Goal: Task Accomplishment & Management: Use online tool/utility

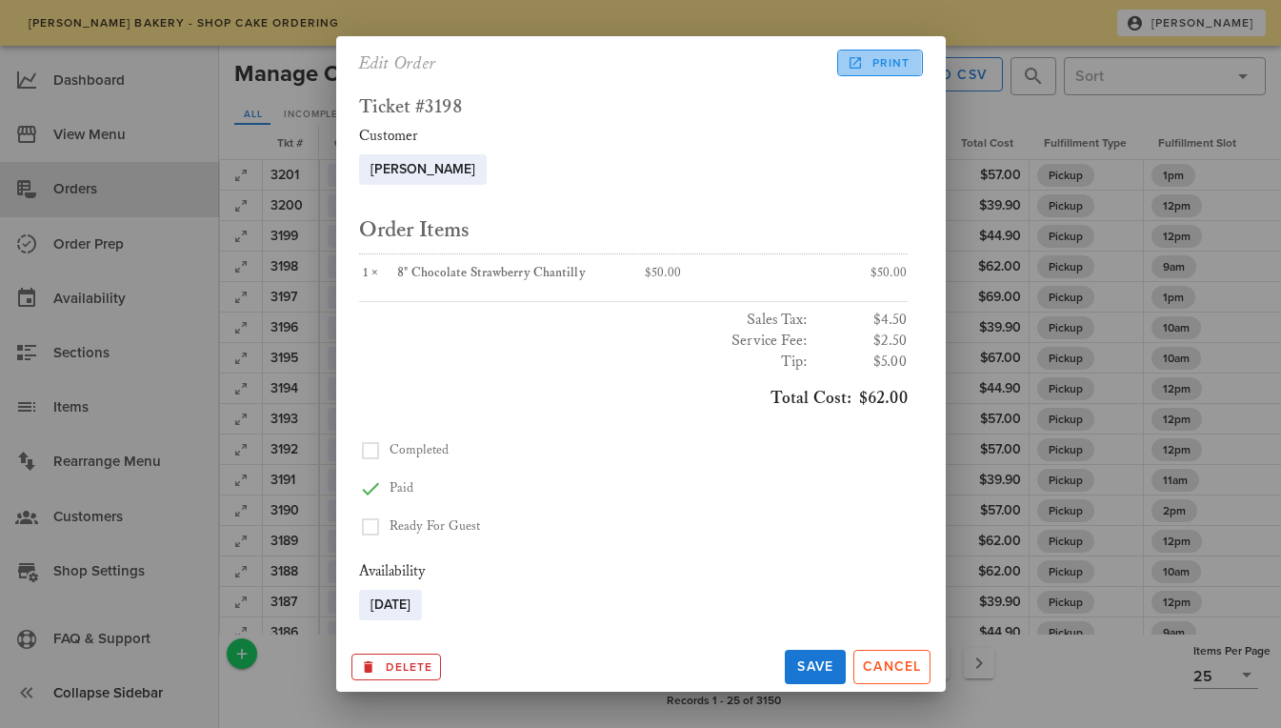
click at [863, 58] on icon at bounding box center [855, 62] width 17 height 17
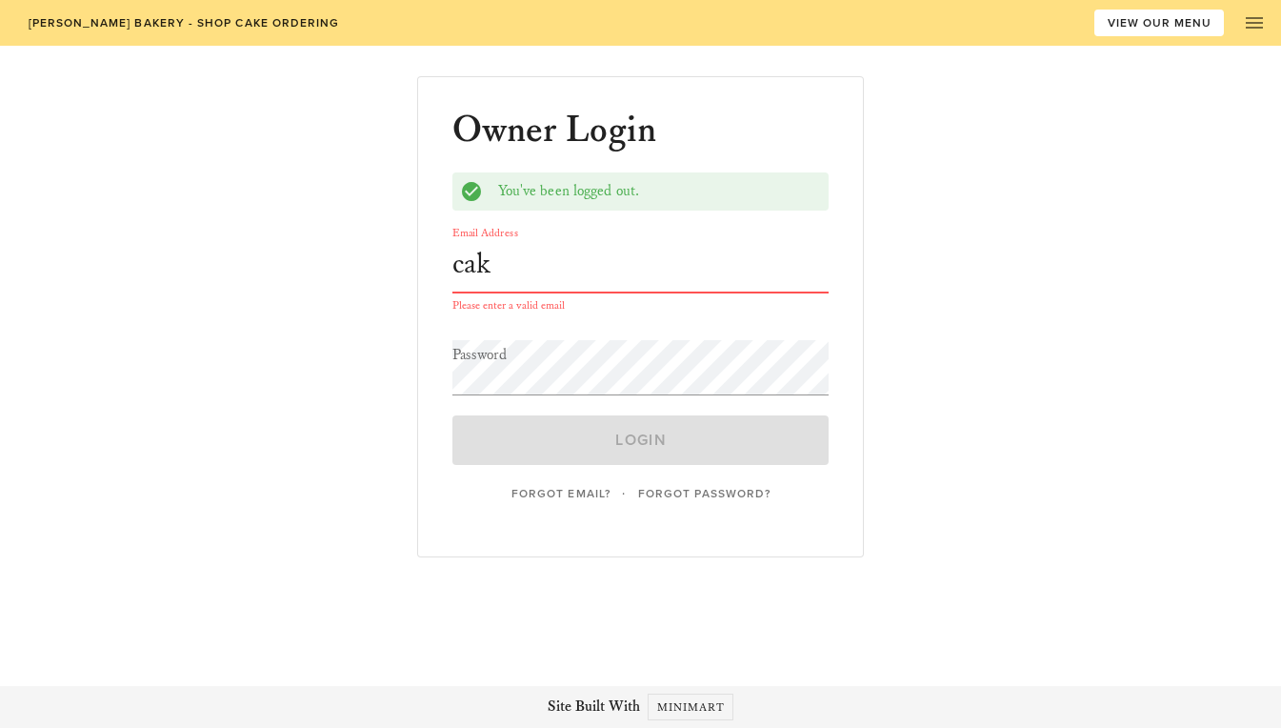
type input "[EMAIL_ADDRESS][DOMAIN_NAME]"
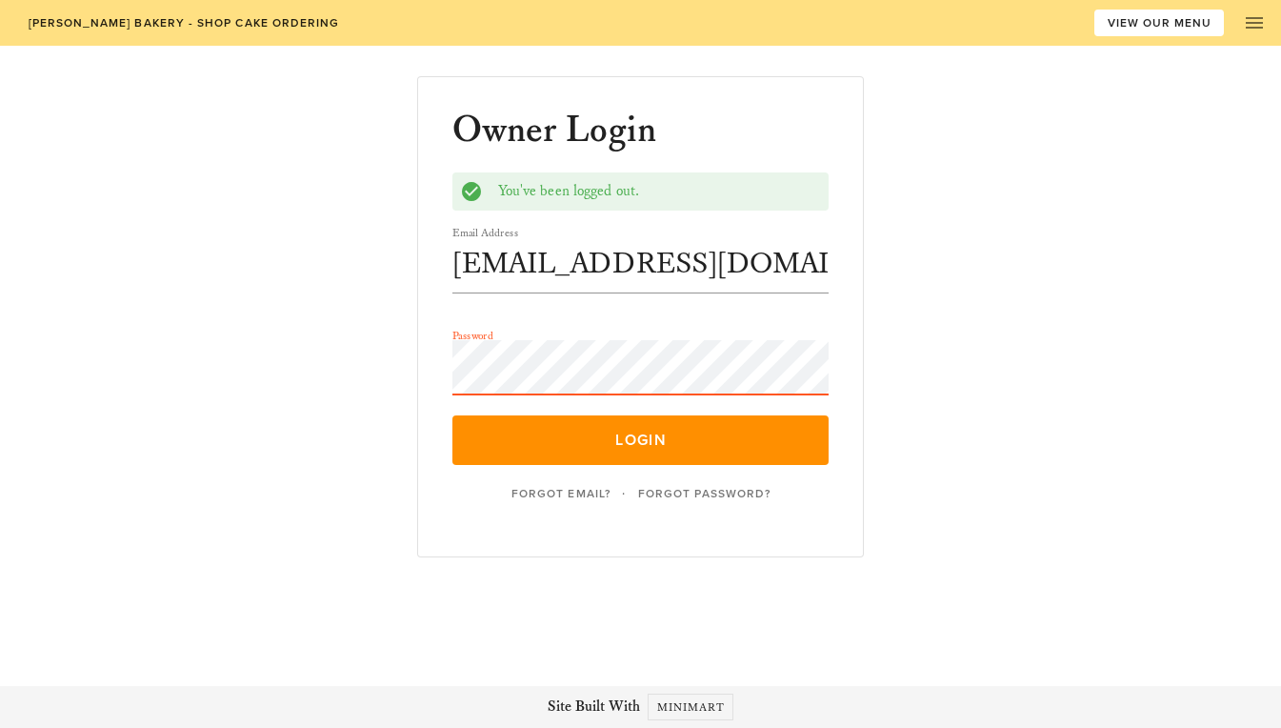
click at [452, 415] on button "Login" at bounding box center [640, 440] width 377 height 50
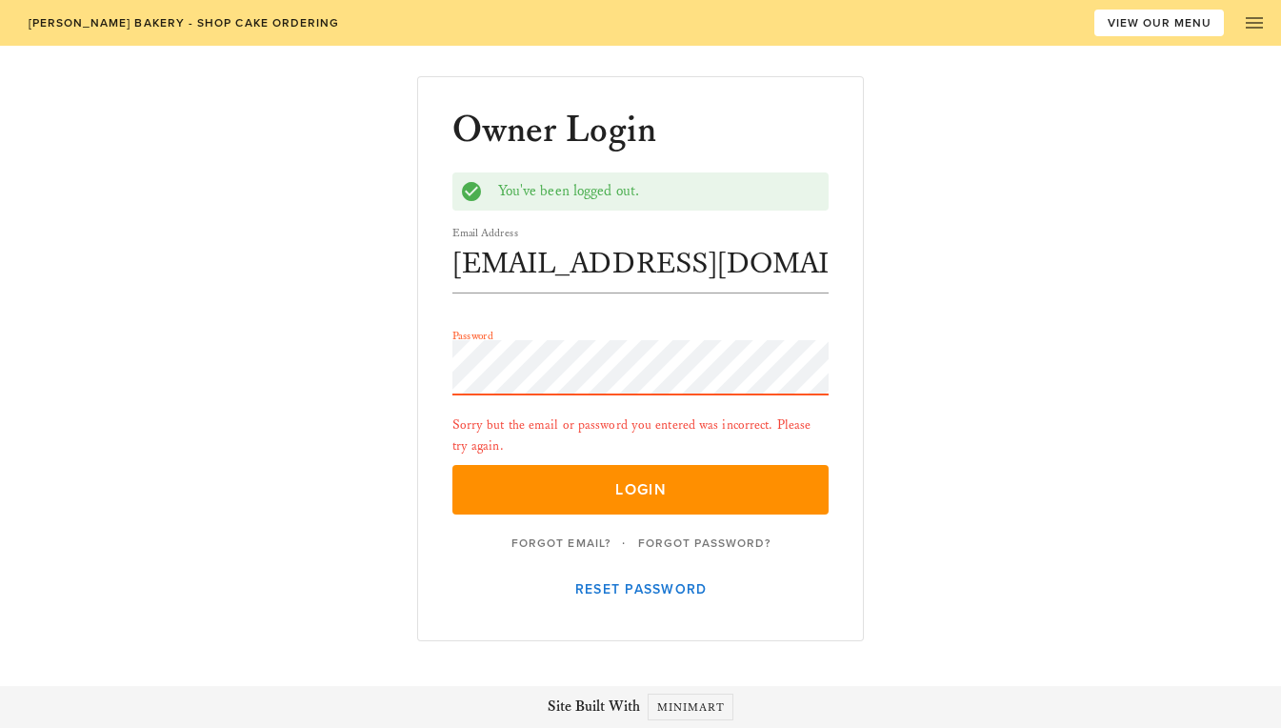
click at [452, 465] on button "Login" at bounding box center [640, 490] width 377 height 50
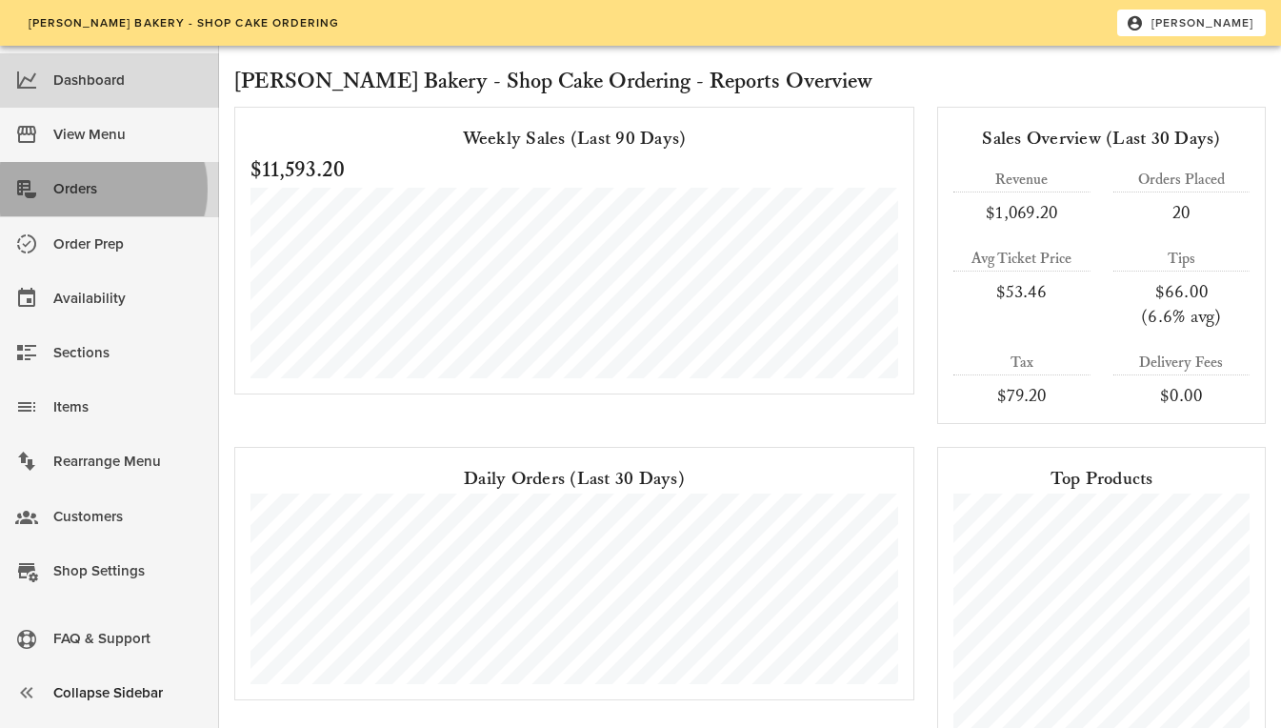
click at [54, 197] on div "Orders" at bounding box center [128, 188] width 151 height 31
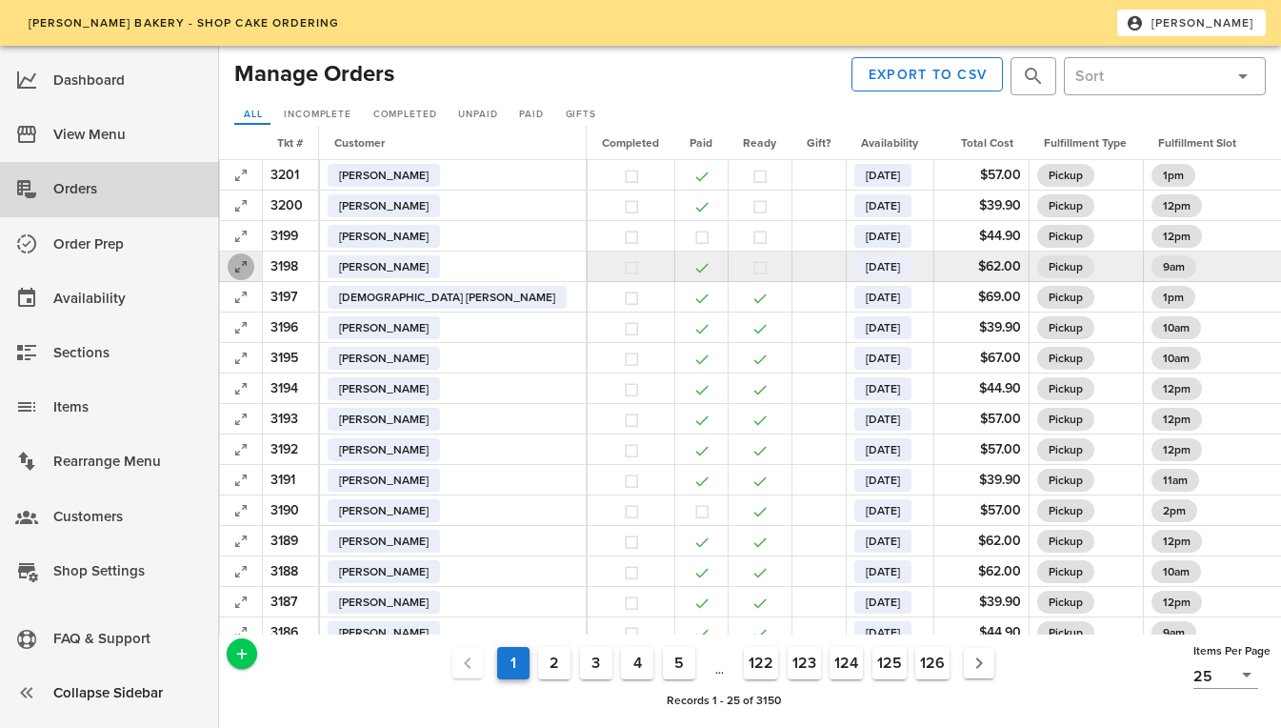
click at [243, 267] on icon "button" at bounding box center [241, 266] width 23 height 23
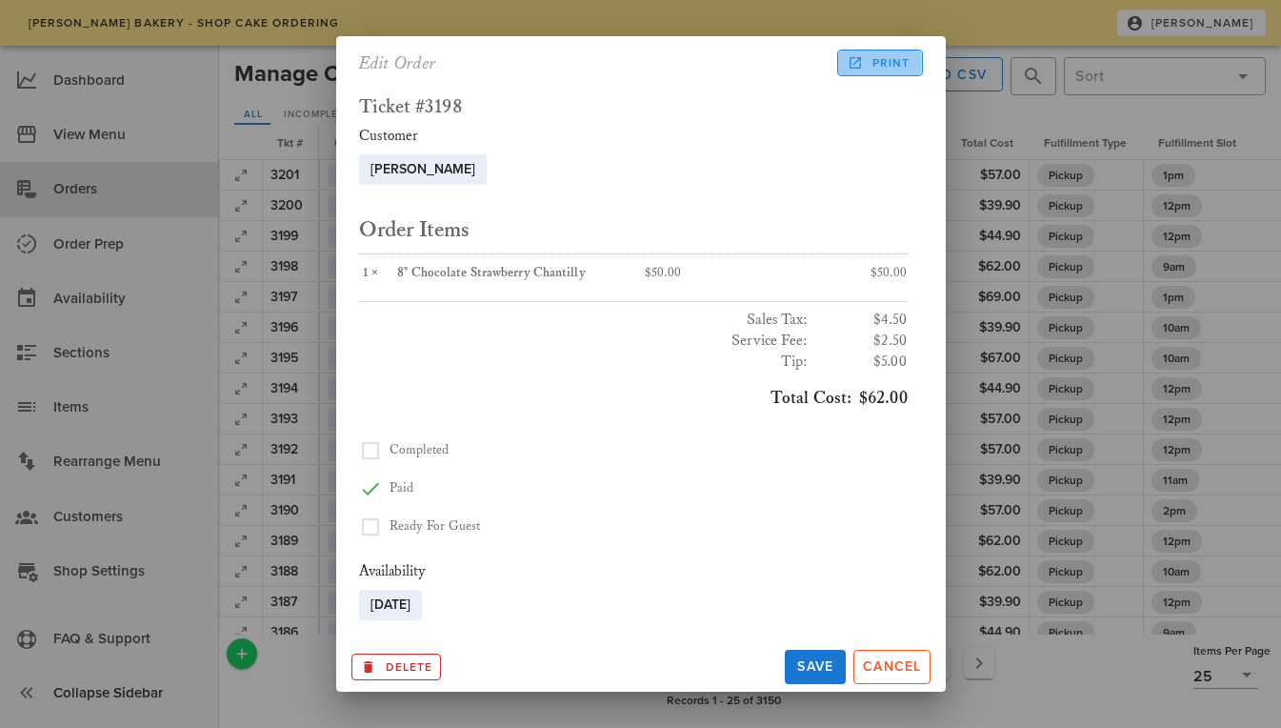
click at [863, 65] on icon at bounding box center [855, 62] width 17 height 17
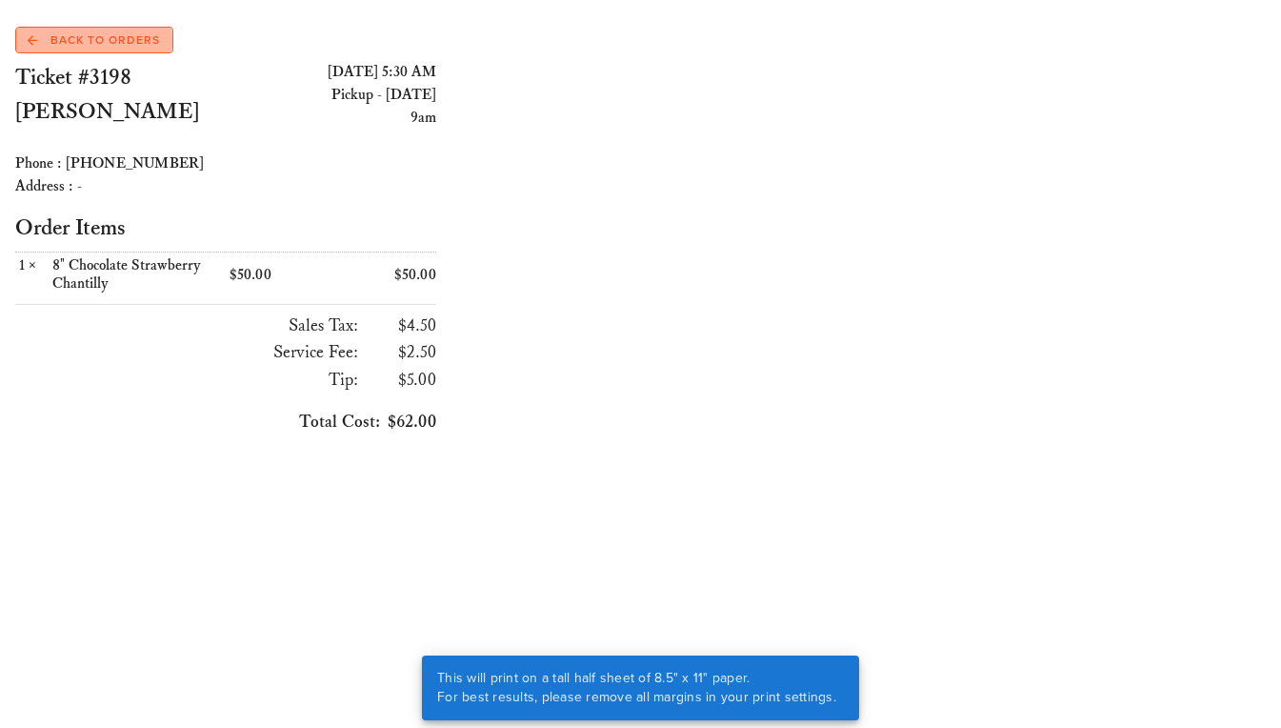
click at [64, 37] on span "Back to Orders" at bounding box center [94, 39] width 132 height 17
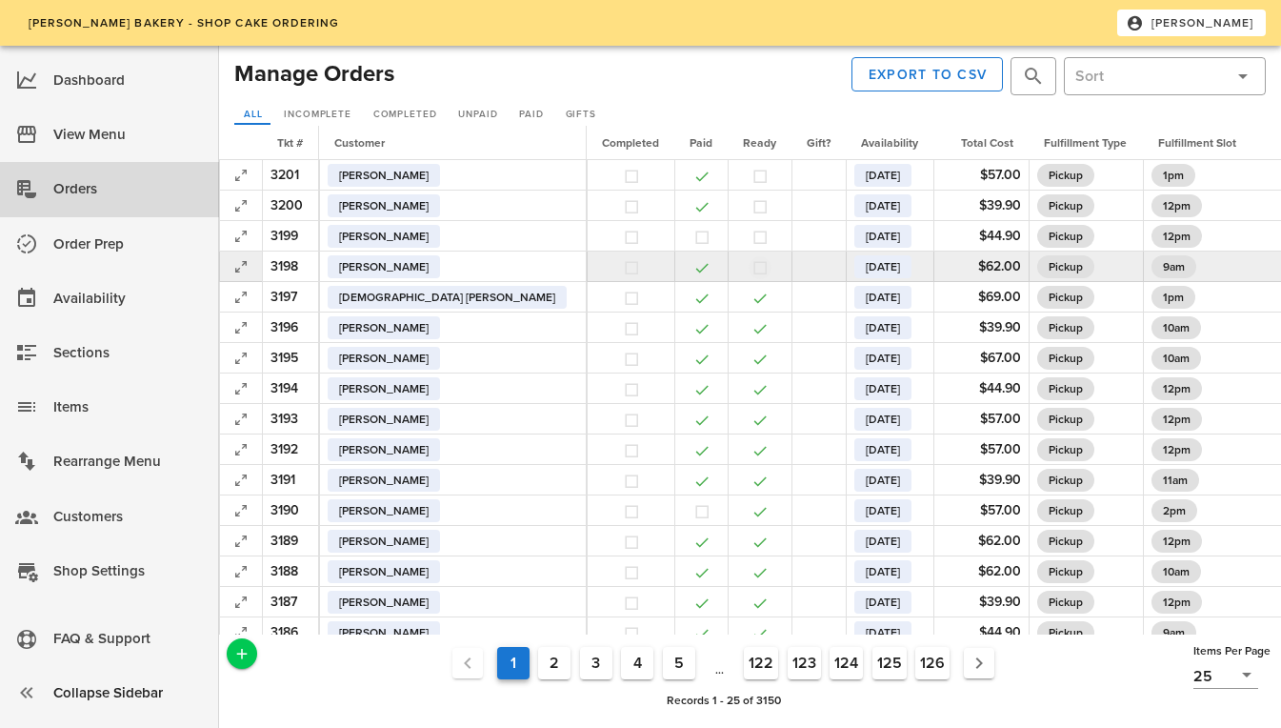
click at [752, 271] on button "button" at bounding box center [760, 267] width 17 height 17
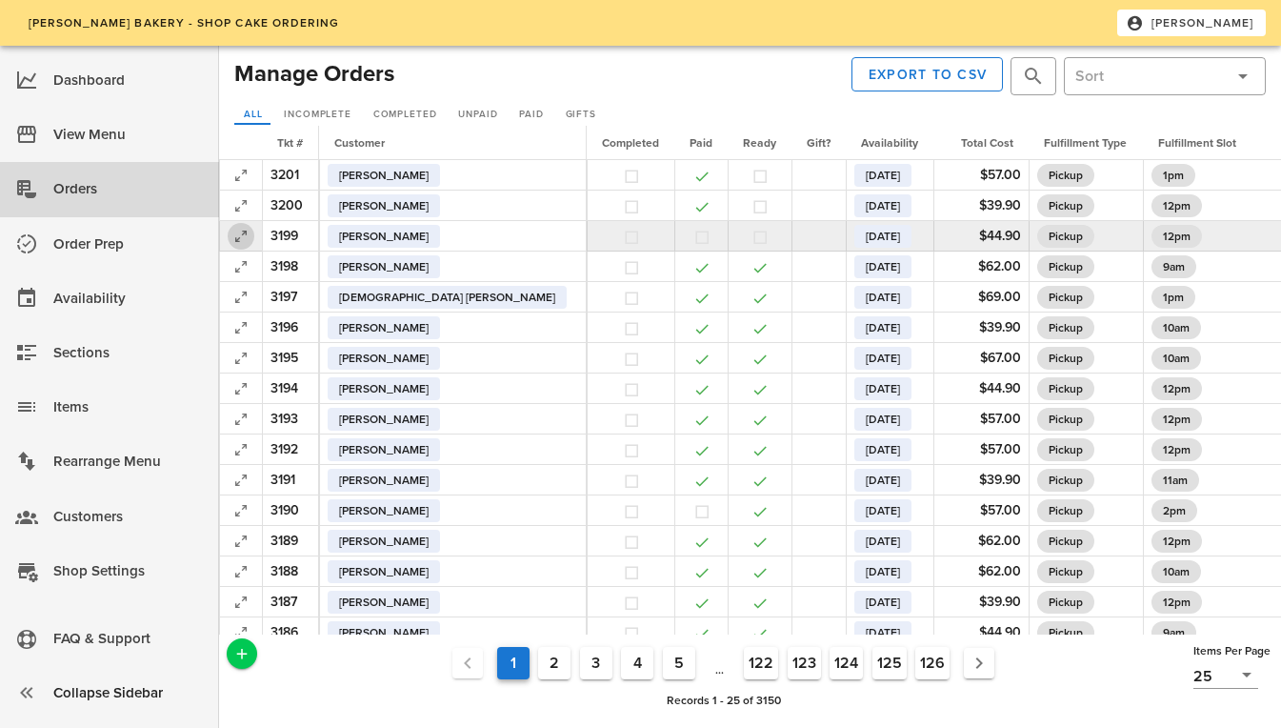
click at [236, 235] on icon "button" at bounding box center [241, 236] width 23 height 23
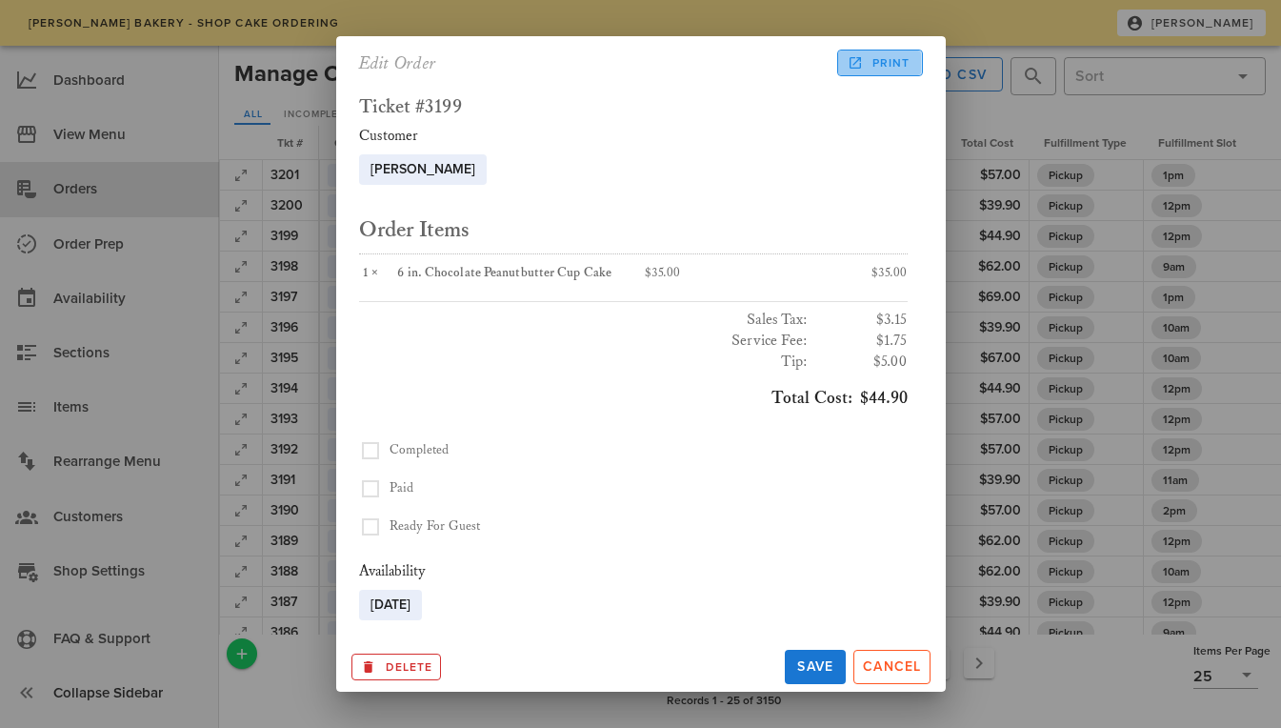
click at [877, 50] on link "Print" at bounding box center [879, 63] width 85 height 27
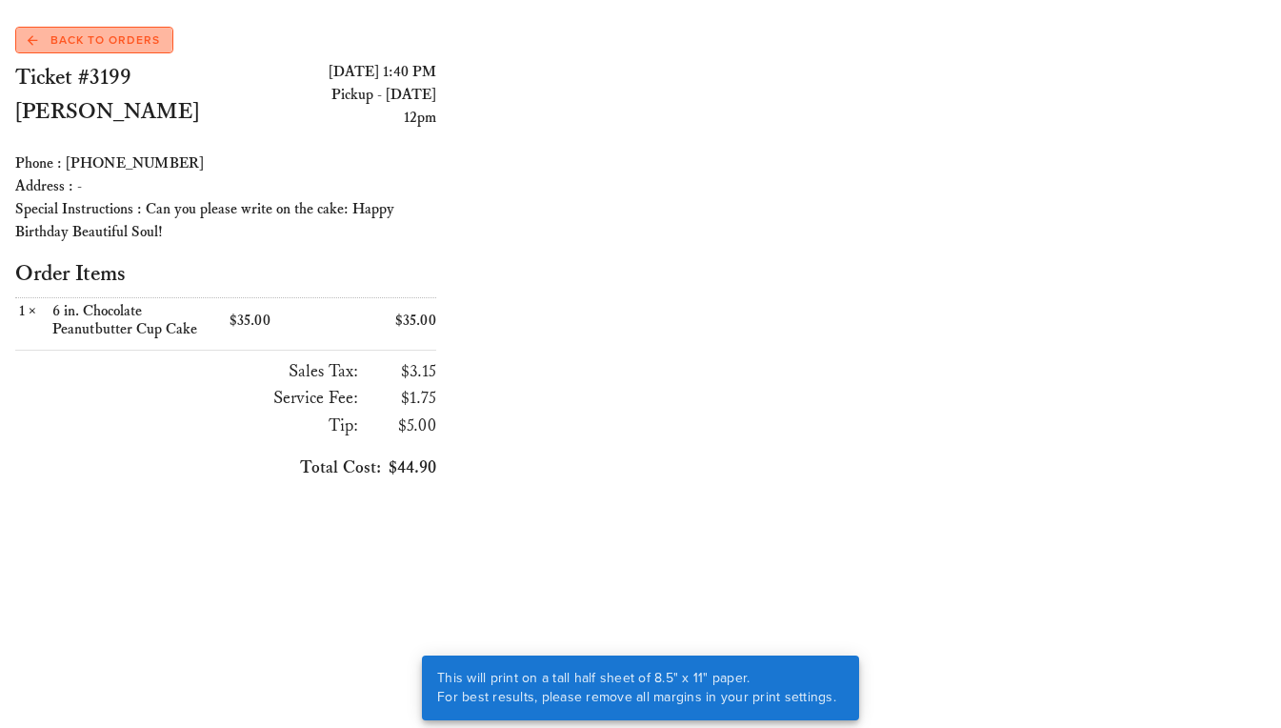
click at [86, 36] on span "Back to Orders" at bounding box center [94, 39] width 132 height 17
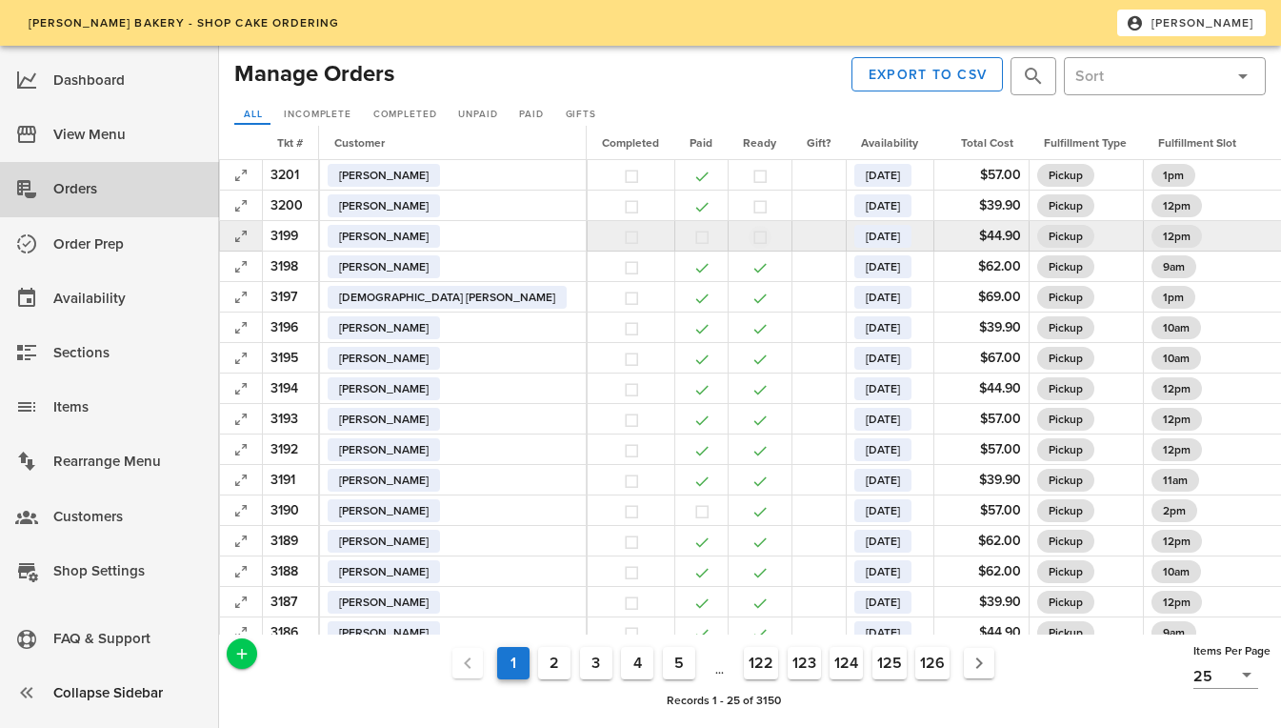
click at [752, 235] on button "button" at bounding box center [760, 237] width 17 height 17
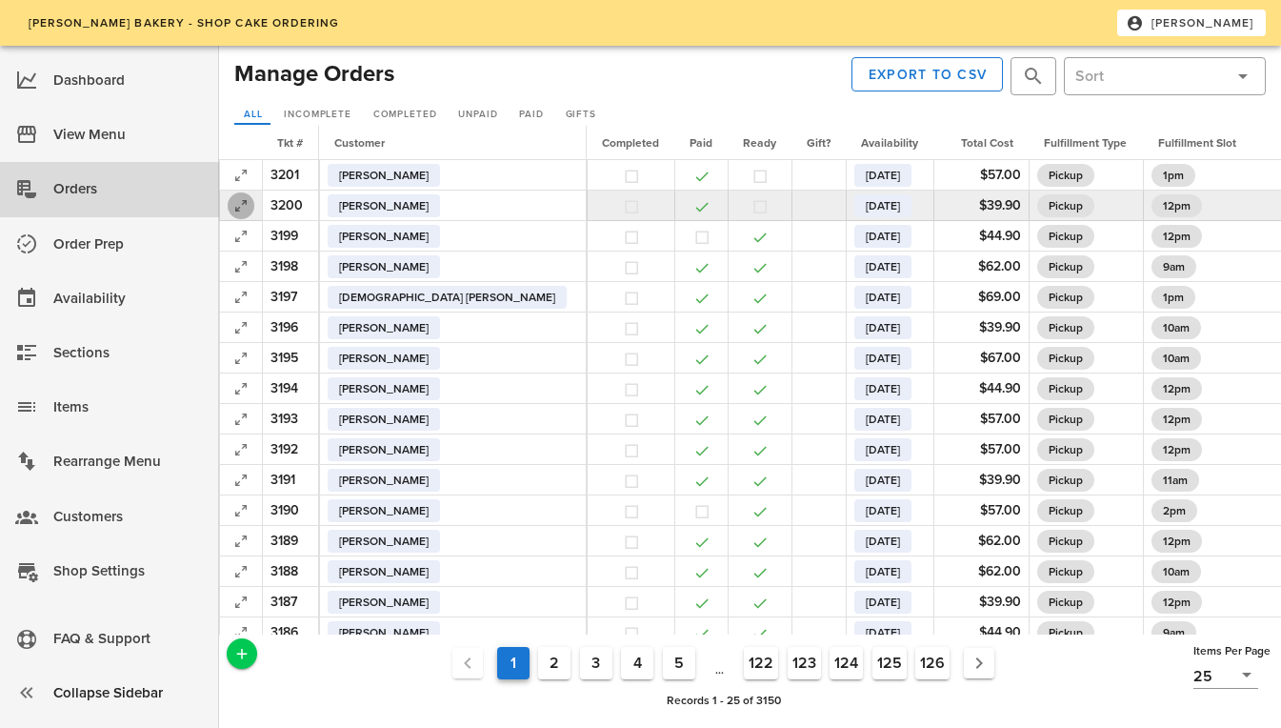
click at [239, 209] on icon "button" at bounding box center [241, 205] width 23 height 23
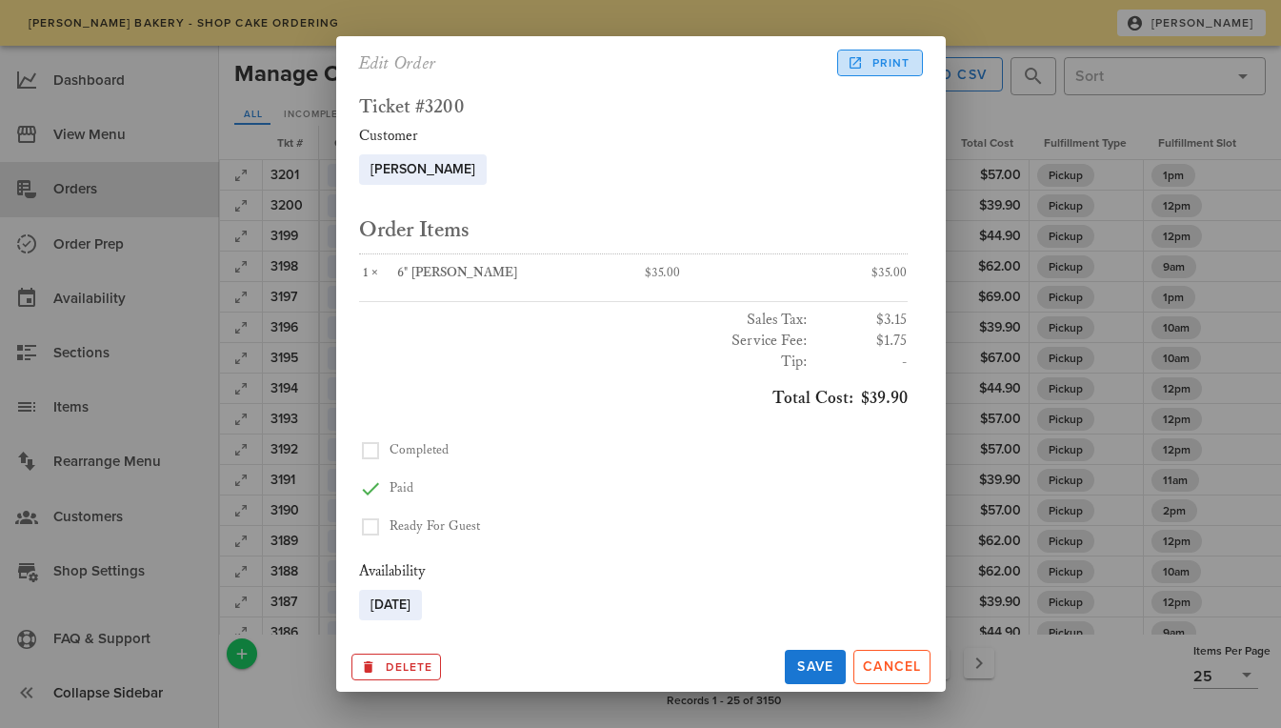
click at [842, 58] on link "Print" at bounding box center [879, 63] width 85 height 27
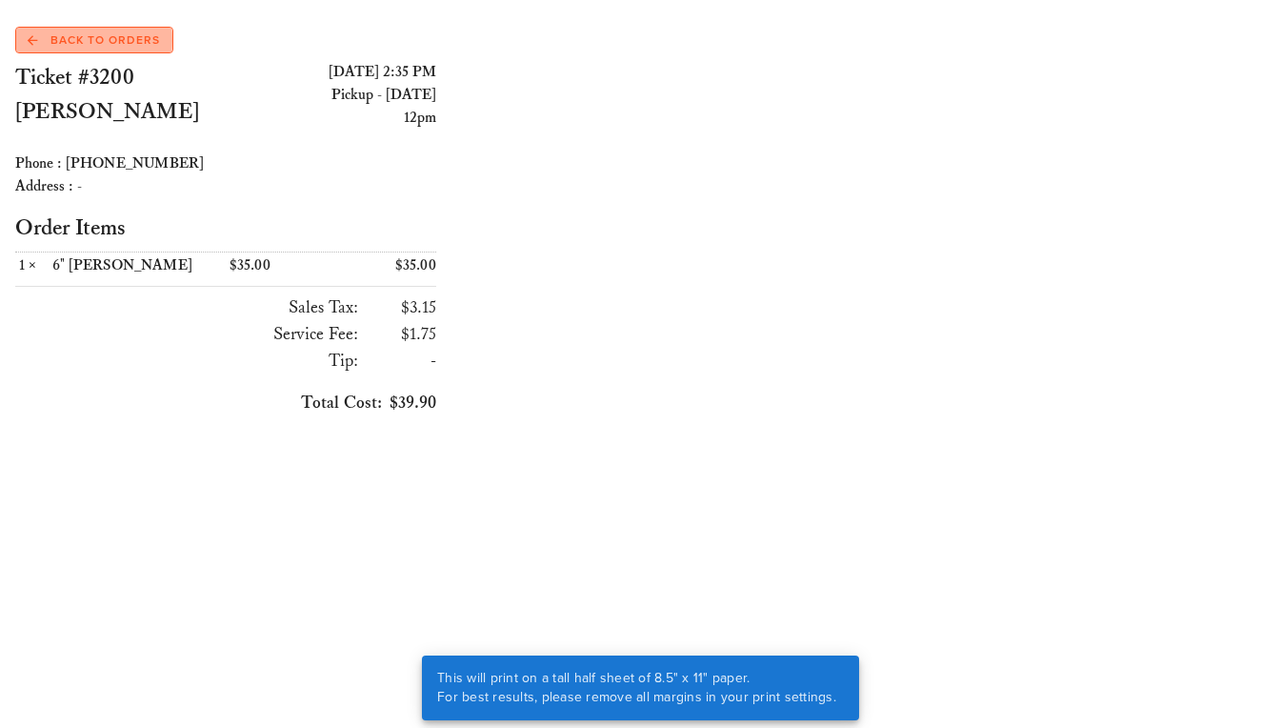
click at [82, 36] on span "Back to Orders" at bounding box center [94, 39] width 132 height 17
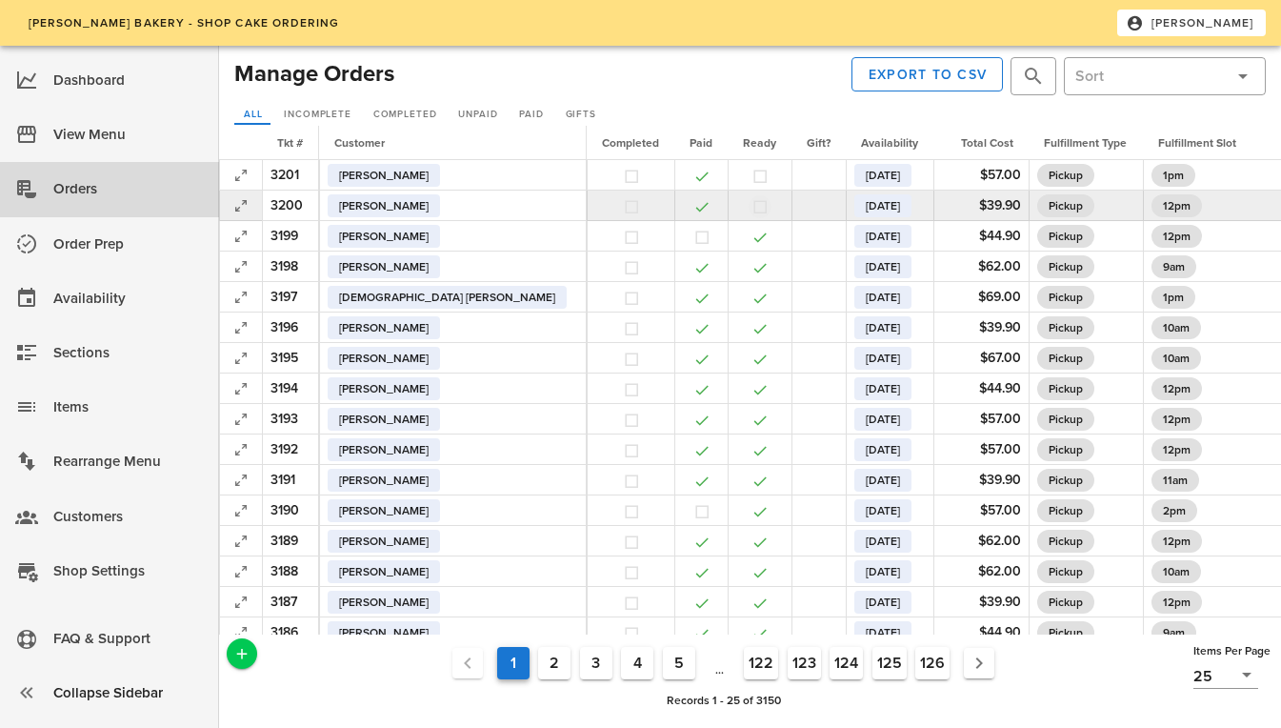
click at [752, 207] on button "button" at bounding box center [760, 206] width 17 height 17
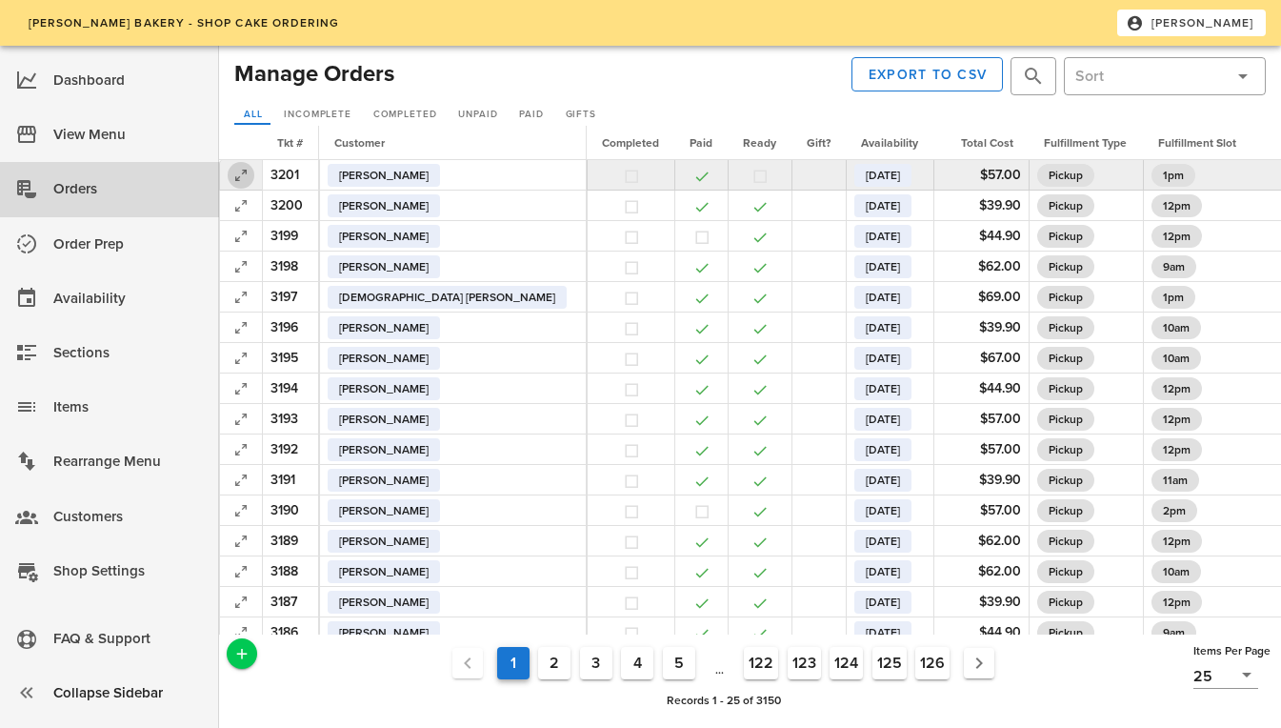
click at [235, 178] on icon "button" at bounding box center [241, 175] width 23 height 23
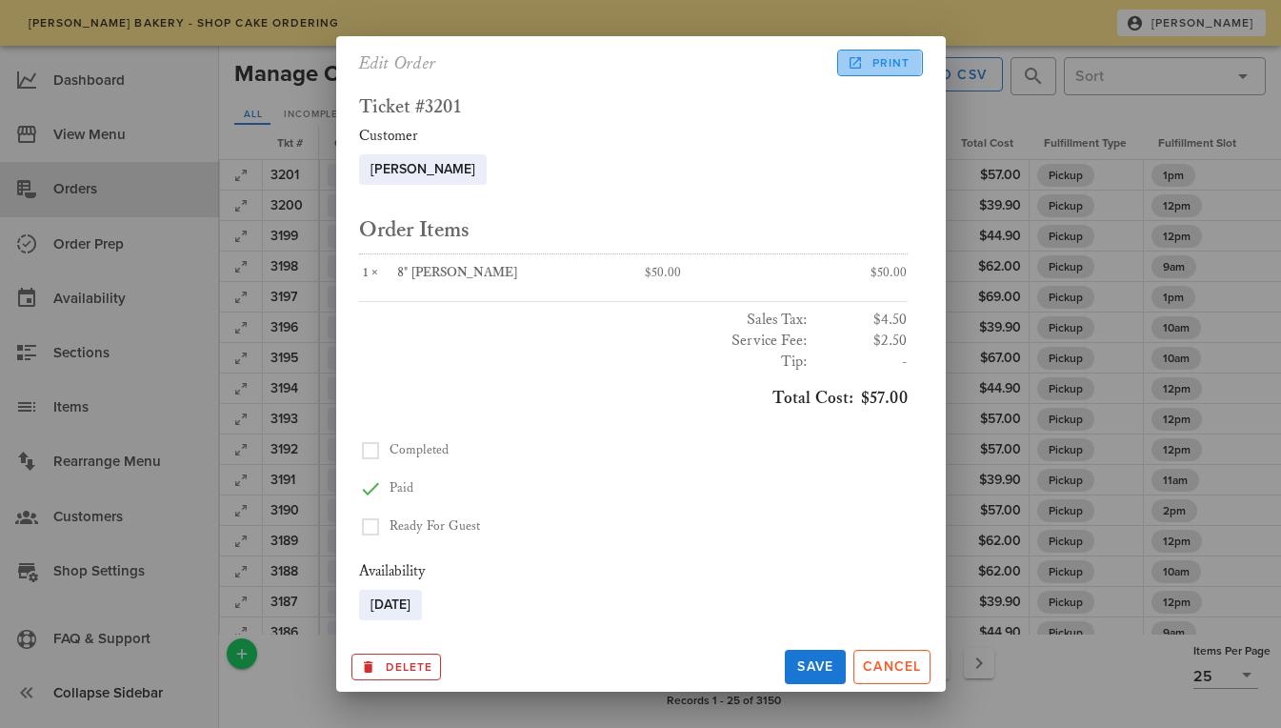
click at [894, 73] on link "Print" at bounding box center [879, 63] width 85 height 27
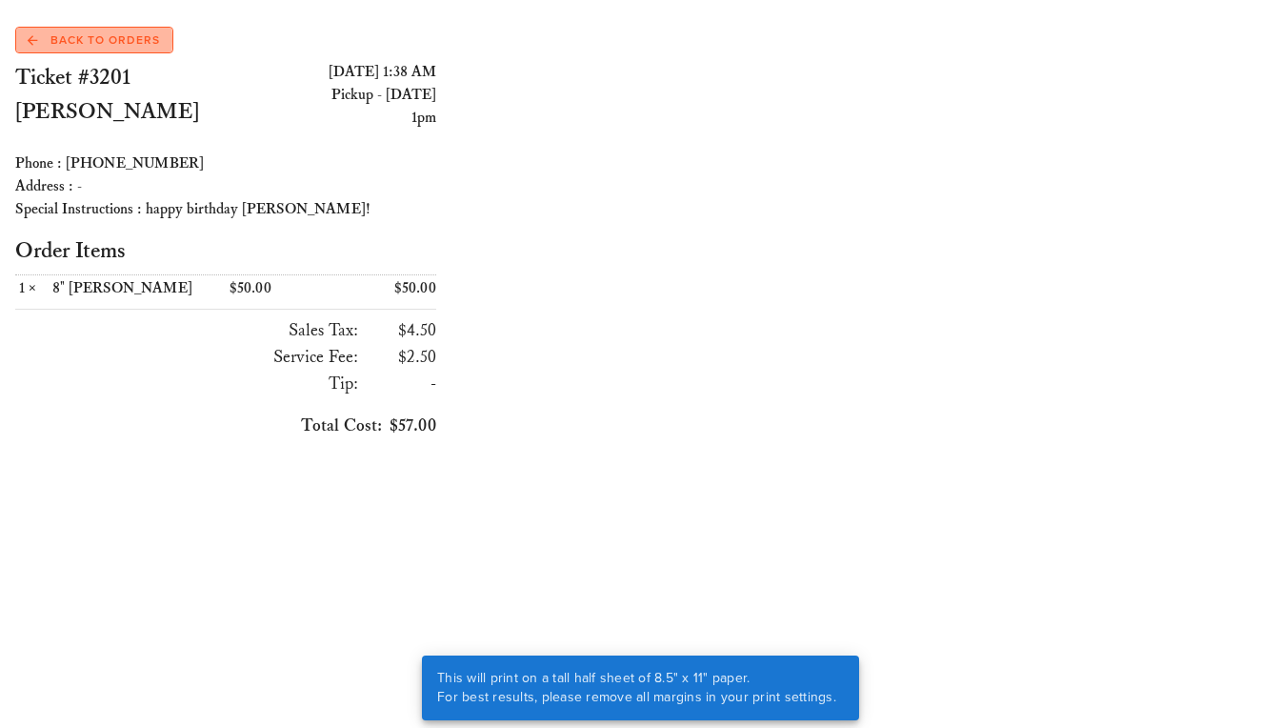
click at [68, 30] on link "Back to Orders" at bounding box center [94, 40] width 158 height 27
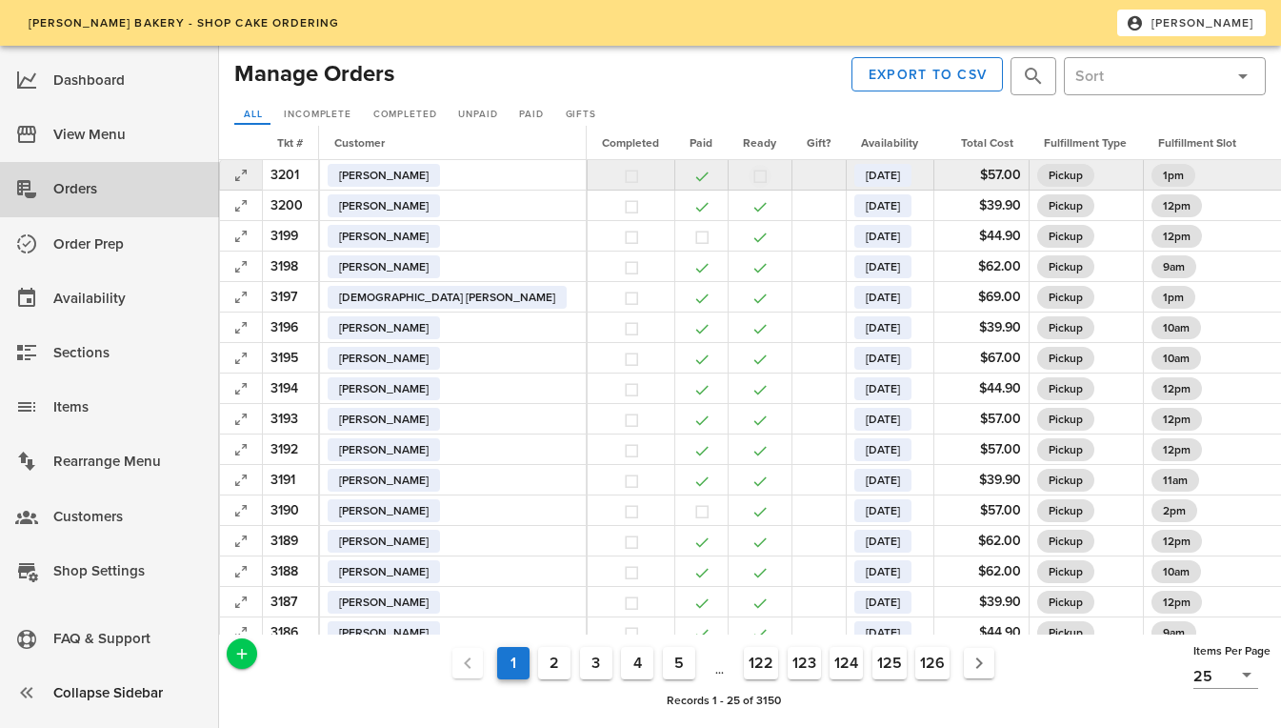
click at [752, 184] on button "button" at bounding box center [760, 176] width 17 height 17
